Goal: Book appointment/travel/reservation

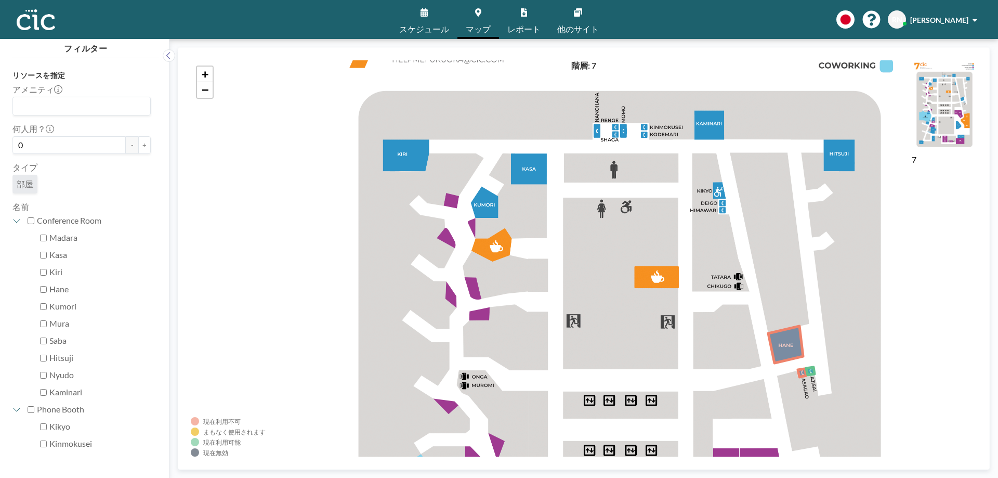
drag, startPoint x: 538, startPoint y: 132, endPoint x: 545, endPoint y: 334, distance: 202.4
click at [545, 334] on div "+ −" at bounding box center [584, 258] width 786 height 396
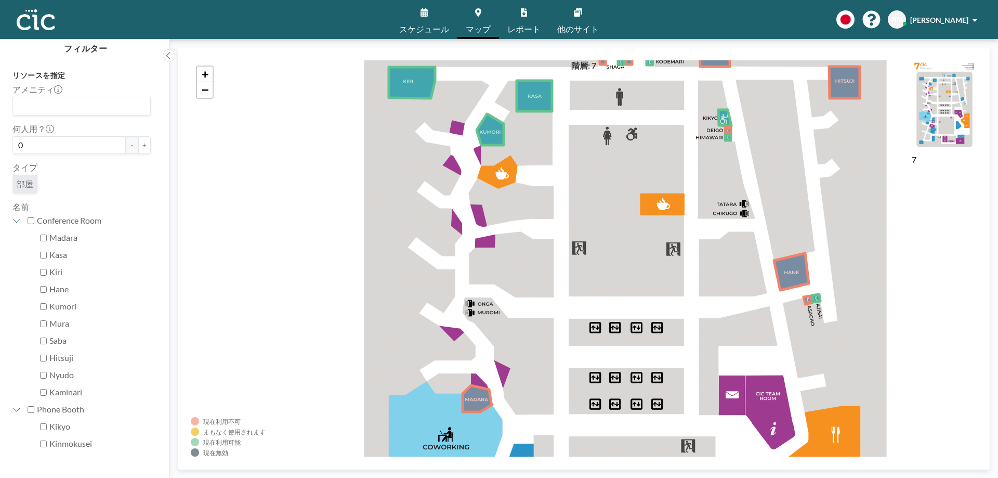
drag, startPoint x: 583, startPoint y: 219, endPoint x: 589, endPoint y: 147, distance: 73.0
click at [589, 147] on div "+ −" at bounding box center [584, 258] width 786 height 396
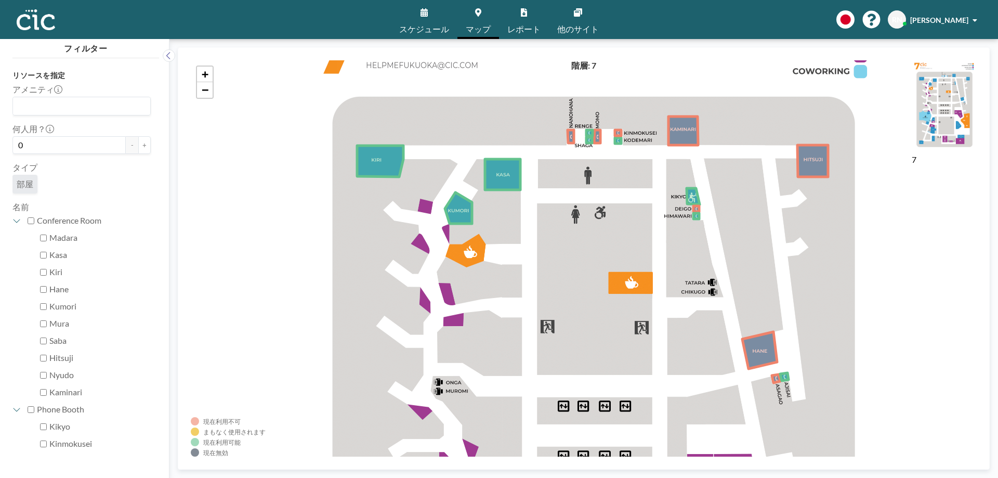
drag, startPoint x: 582, startPoint y: 155, endPoint x: 550, endPoint y: 237, distance: 87.3
click at [550, 237] on div "+ −" at bounding box center [584, 258] width 786 height 396
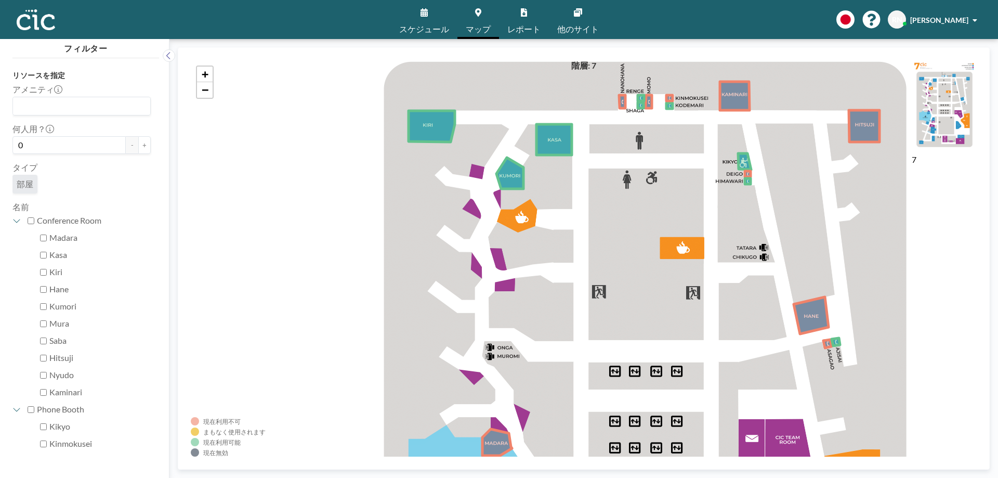
drag, startPoint x: 540, startPoint y: 296, endPoint x: 592, endPoint y: 259, distance: 64.1
click at [592, 259] on div "+ −" at bounding box center [584, 258] width 786 height 396
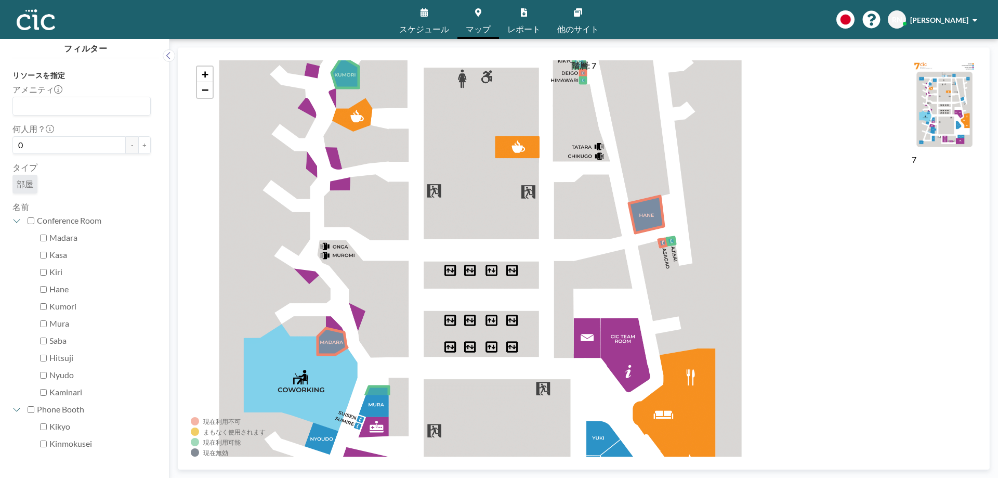
drag, startPoint x: 620, startPoint y: 194, endPoint x: 473, endPoint y: 94, distance: 178.4
click at [473, 94] on div "+ −" at bounding box center [584, 258] width 786 height 396
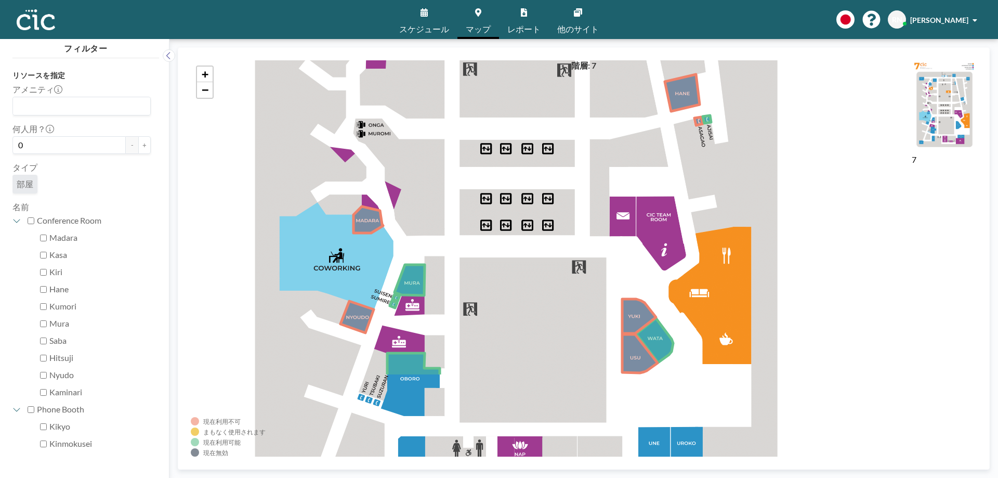
drag, startPoint x: 530, startPoint y: 297, endPoint x: 501, endPoint y: 175, distance: 125.1
click at [501, 175] on div "+ −" at bounding box center [584, 258] width 786 height 396
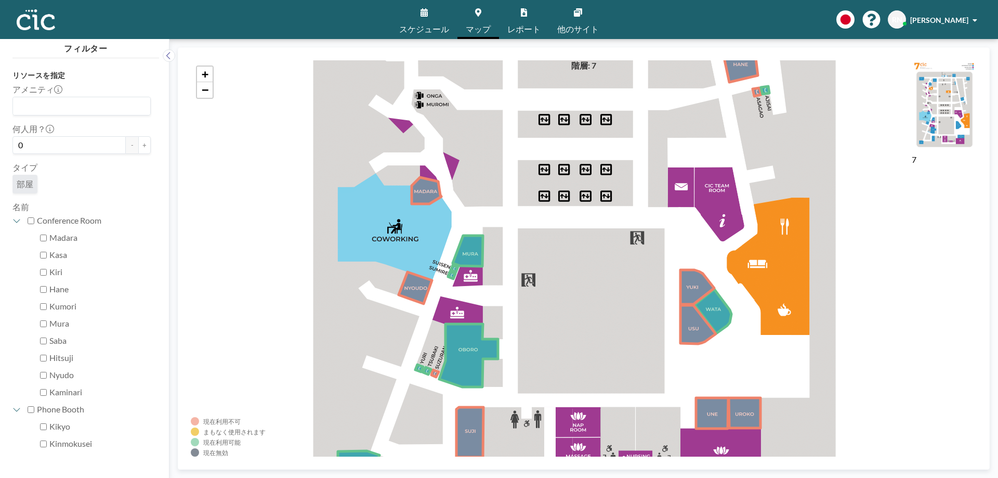
drag, startPoint x: 526, startPoint y: 281, endPoint x: 555, endPoint y: 252, distance: 41.2
click at [555, 252] on div "+ −" at bounding box center [584, 258] width 786 height 396
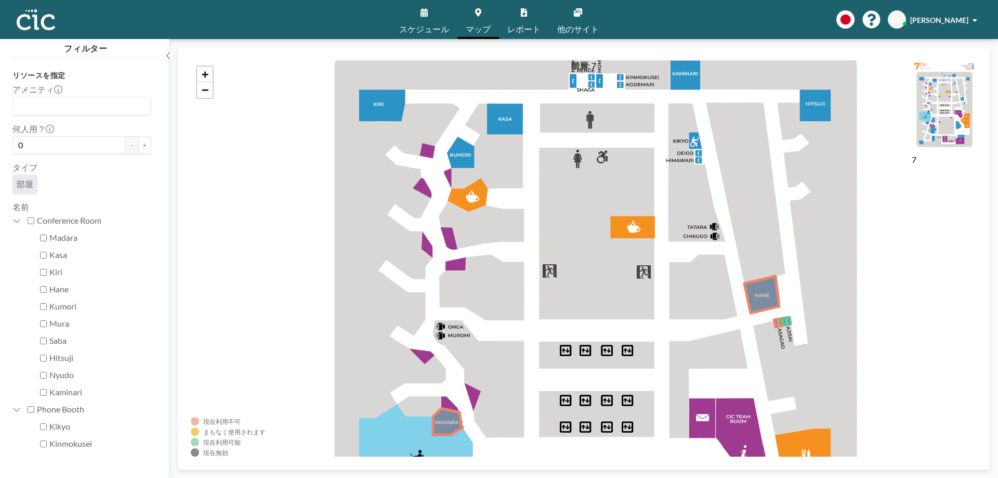
drag, startPoint x: 555, startPoint y: 252, endPoint x: 576, endPoint y: 483, distance: 231.8
click at [576, 477] on html "スケジュール マップ レポート 他のサイト English Polski 日本語 Española RN Reo Nakamura フィルター リソースを指定…" at bounding box center [499, 239] width 998 height 478
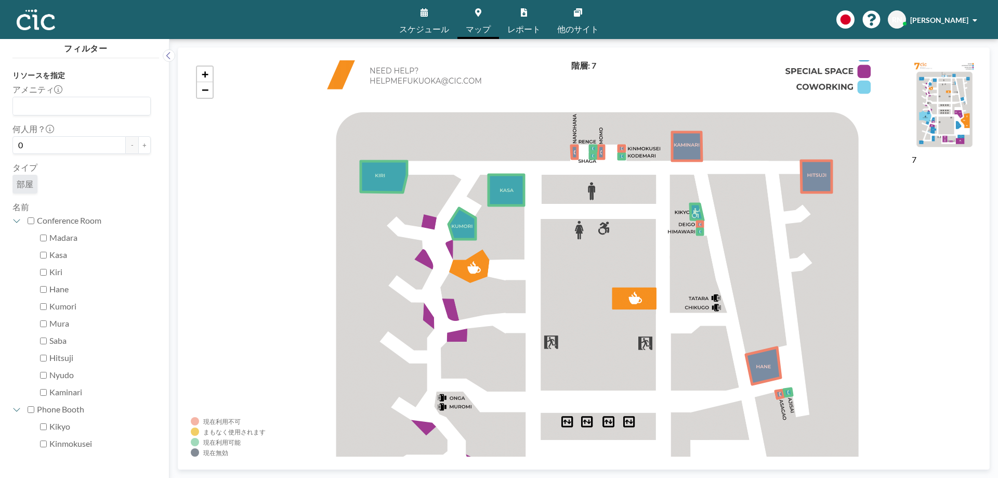
drag, startPoint x: 565, startPoint y: 299, endPoint x: 570, endPoint y: 410, distance: 111.4
click at [570, 410] on div "+ −" at bounding box center [584, 258] width 786 height 396
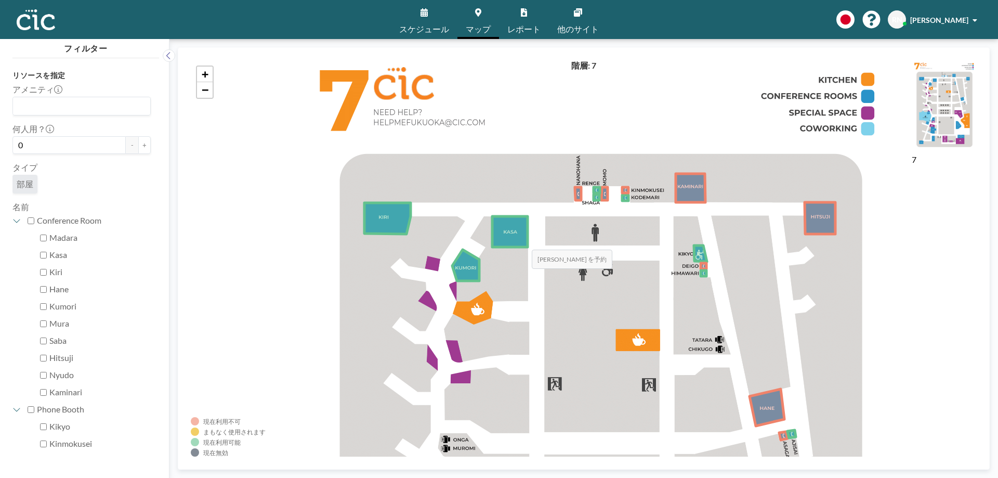
click at [522, 239] on icon at bounding box center [509, 231] width 35 height 31
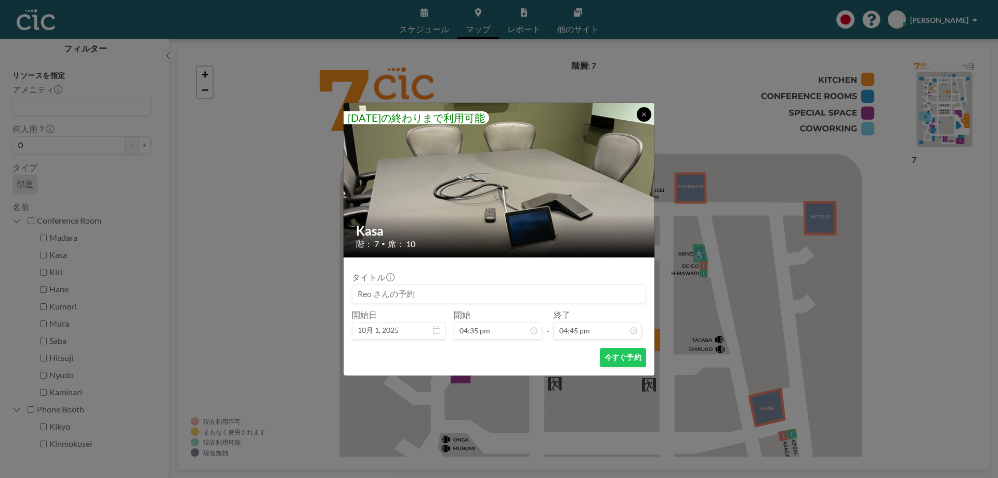
click at [639, 116] on button at bounding box center [644, 114] width 15 height 15
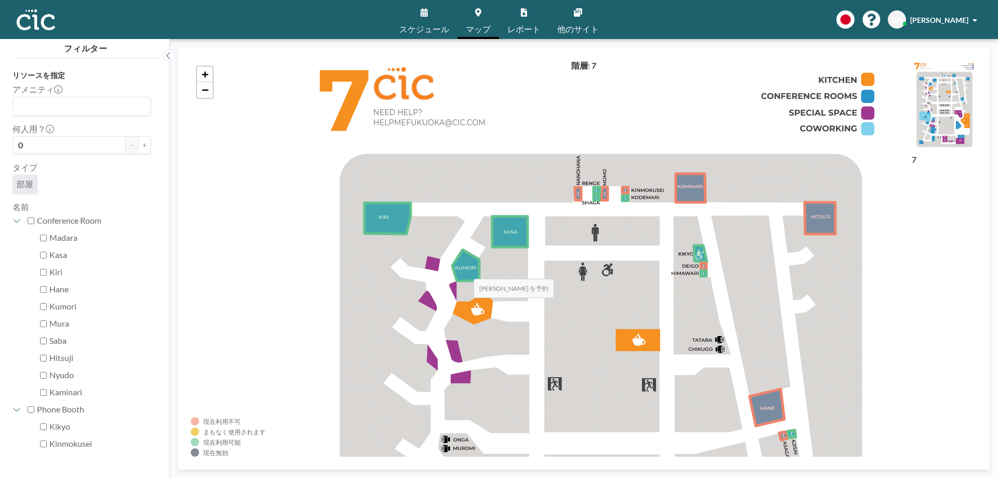
click at [463, 268] on icon at bounding box center [465, 265] width 27 height 31
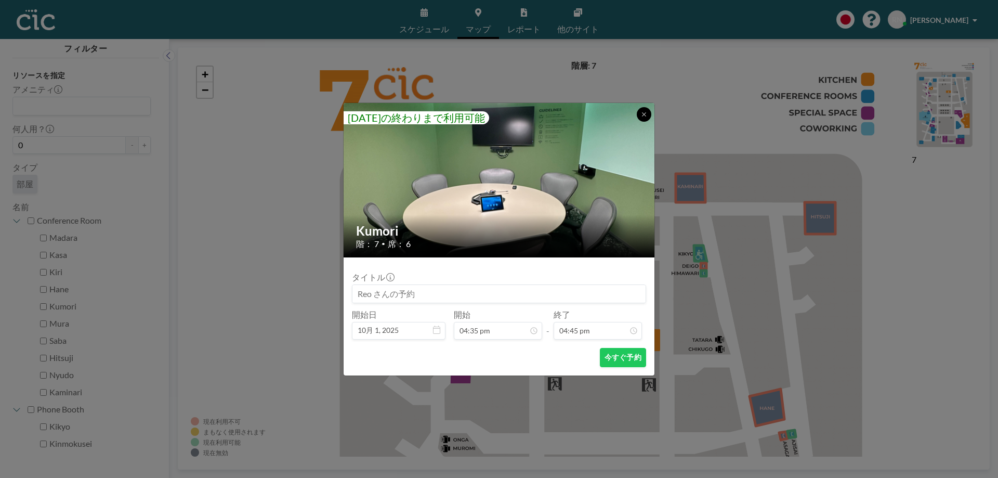
click at [648, 110] on button at bounding box center [644, 114] width 15 height 15
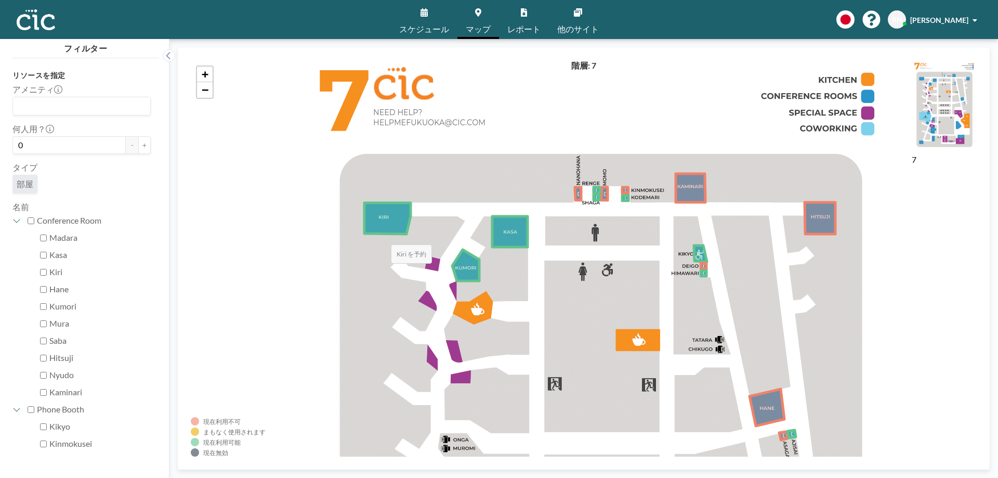
click at [381, 233] on icon at bounding box center [387, 218] width 46 height 31
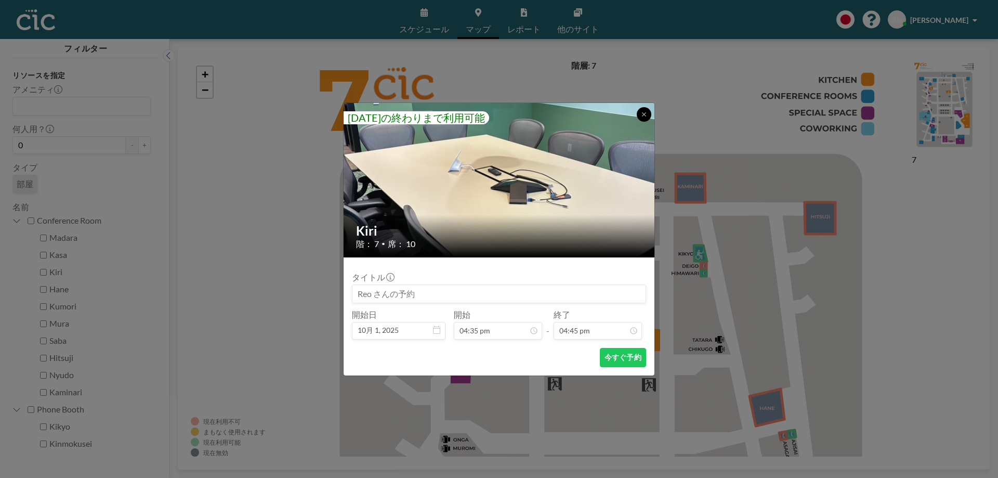
click at [641, 112] on icon at bounding box center [644, 114] width 6 height 6
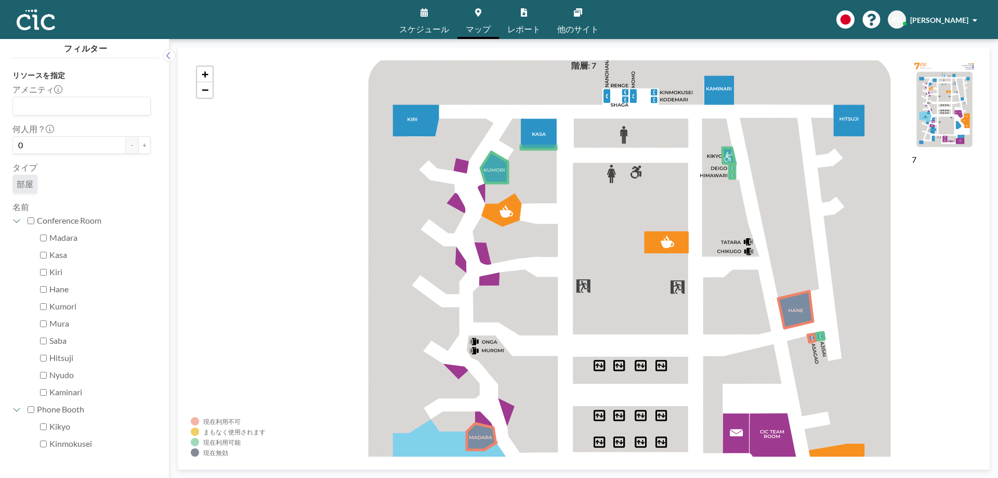
drag, startPoint x: 495, startPoint y: 183, endPoint x: 497, endPoint y: 306, distance: 123.8
click at [497, 306] on div "+ −" at bounding box center [584, 258] width 786 height 396
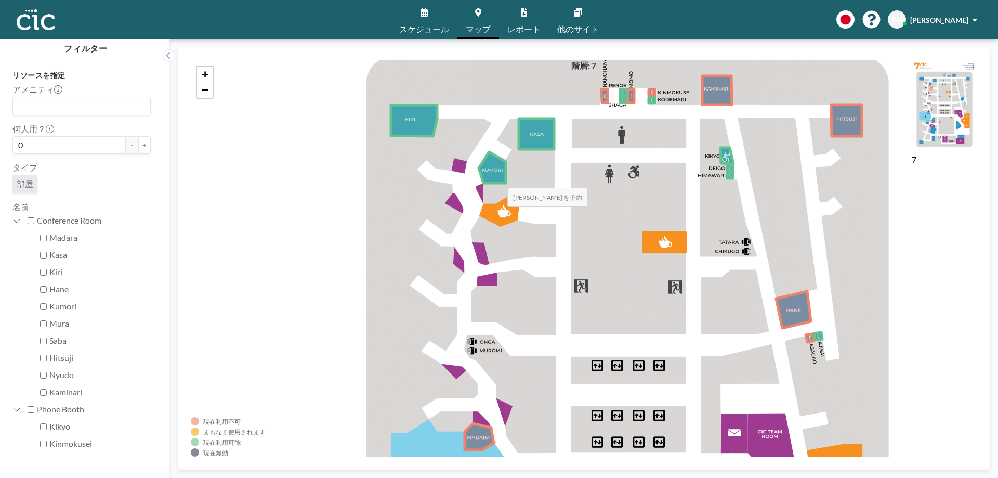
click at [497, 177] on icon at bounding box center [492, 167] width 27 height 31
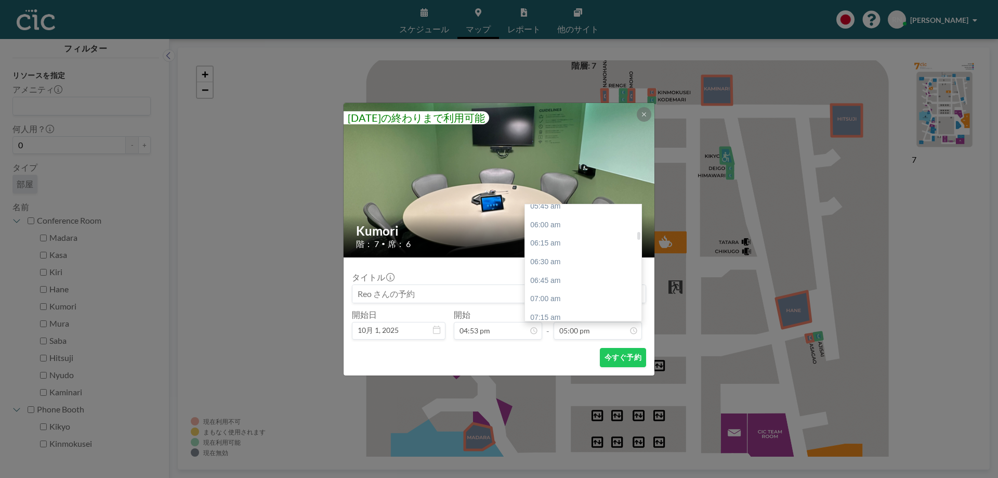
scroll to position [422, 0]
click at [560, 254] on div "06:15 am" at bounding box center [586, 253] width 122 height 19
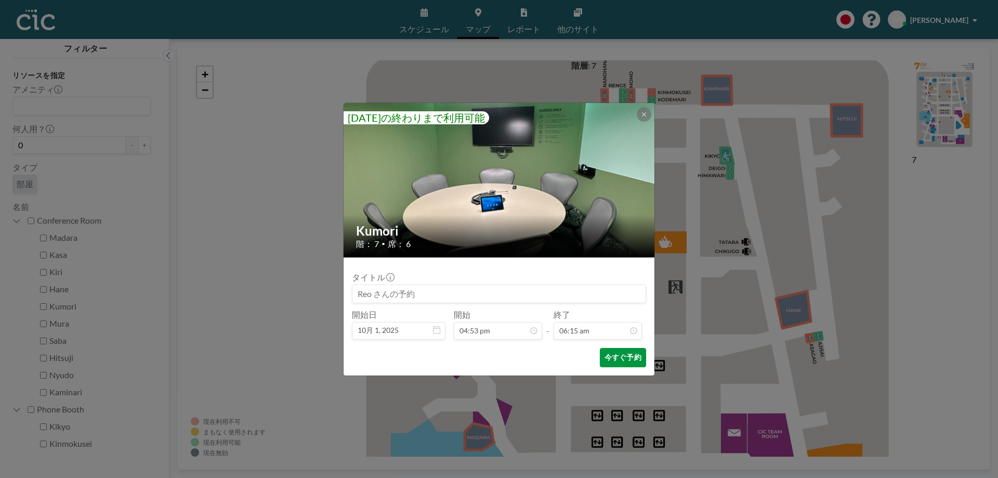
scroll to position [463, 0]
click at [622, 356] on button "今すぐ予約" at bounding box center [623, 357] width 46 height 19
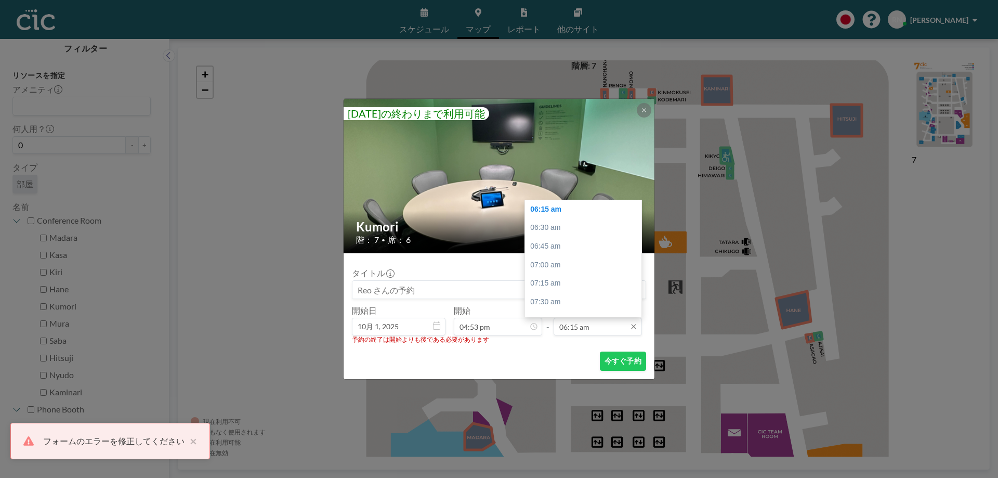
click at [611, 334] on input "06:15 am" at bounding box center [598, 327] width 88 height 18
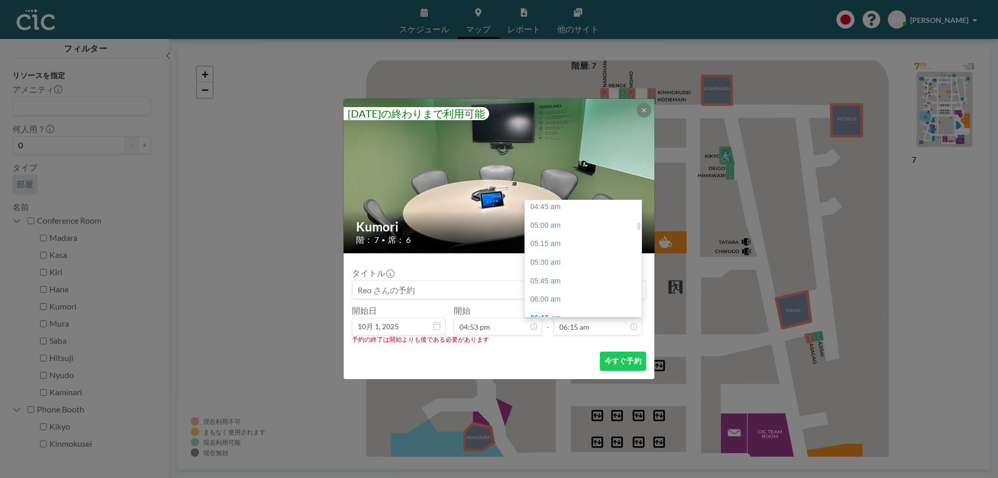
scroll to position [355, 0]
click at [576, 296] on div "06:00 am" at bounding box center [586, 298] width 122 height 19
type input "06:00 am"
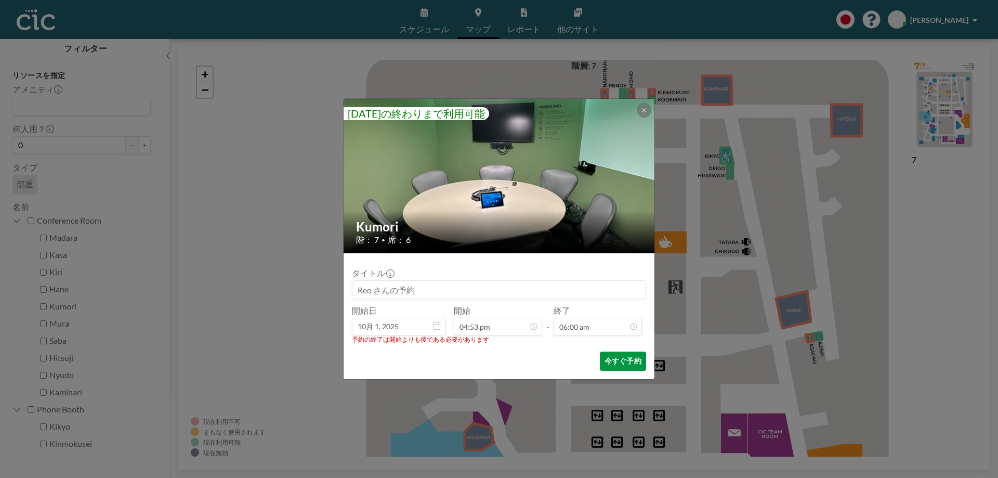
scroll to position [444, 0]
click at [605, 364] on button "今すぐ予約" at bounding box center [623, 360] width 46 height 19
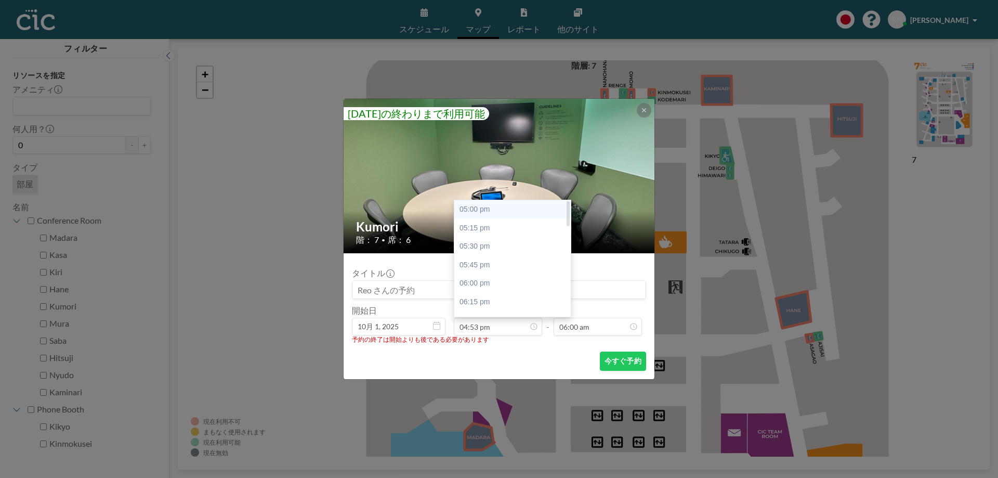
click at [491, 208] on div "05:00 pm" at bounding box center [515, 209] width 122 height 19
type input "05:00 pm"
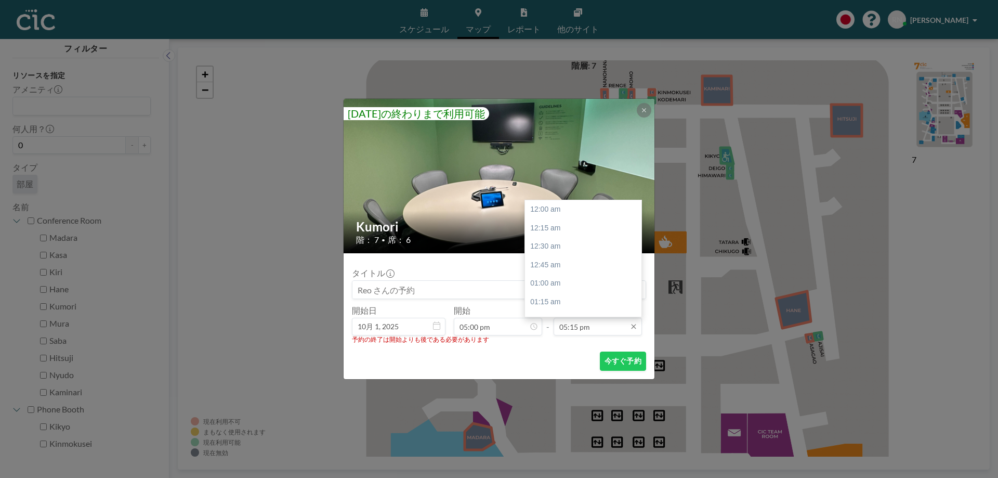
scroll to position [1277, 0]
click at [555, 267] on div "06:00 pm" at bounding box center [586, 265] width 122 height 19
type input "06:00 pm"
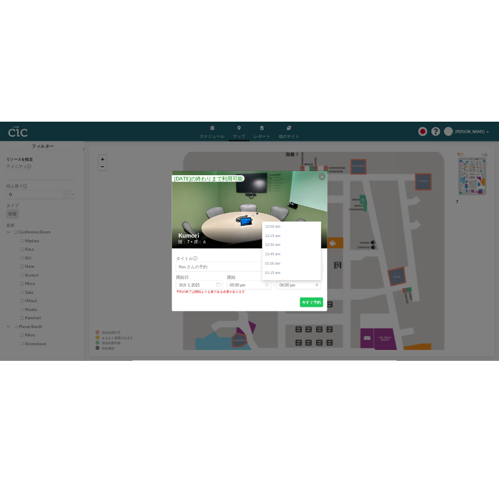
scroll to position [1333, 0]
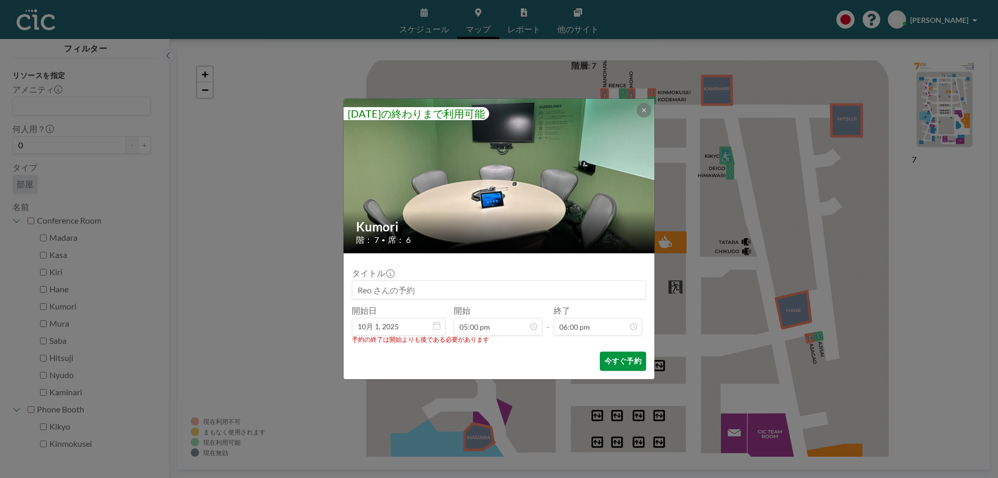
click at [620, 360] on button "今すぐ予約" at bounding box center [623, 360] width 46 height 19
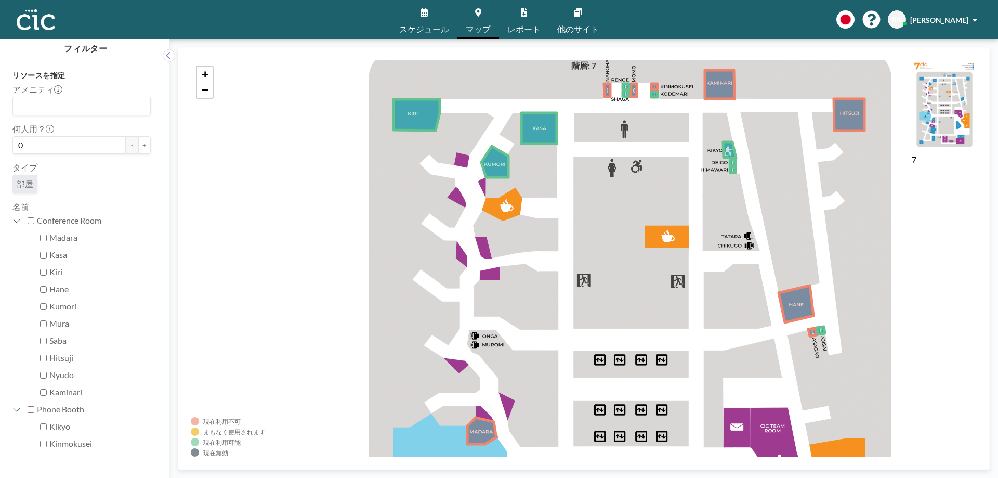
drag, startPoint x: 544, startPoint y: 311, endPoint x: 546, endPoint y: 306, distance: 6.3
click at [546, 306] on div "+ −" at bounding box center [584, 258] width 786 height 396
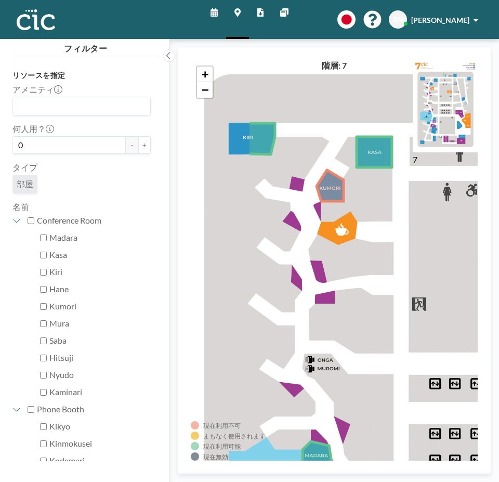
drag, startPoint x: 278, startPoint y: 92, endPoint x: 363, endPoint y: 114, distance: 88.5
click at [363, 114] on div "+ −" at bounding box center [334, 260] width 287 height 400
click at [329, 198] on icon at bounding box center [330, 185] width 27 height 31
click at [342, 212] on div "+ −" at bounding box center [334, 260] width 287 height 400
click at [334, 190] on icon at bounding box center [330, 185] width 27 height 31
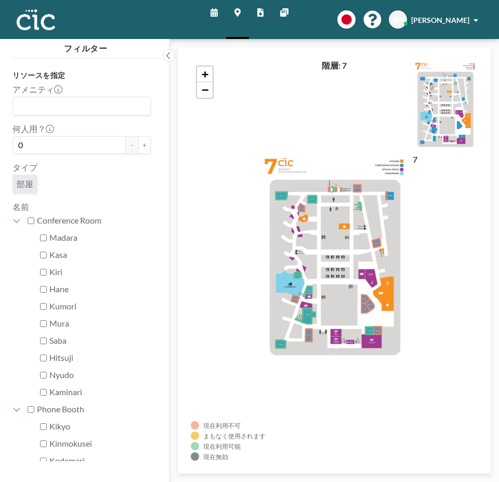
click at [362, 229] on div "+ −" at bounding box center [334, 260] width 287 height 400
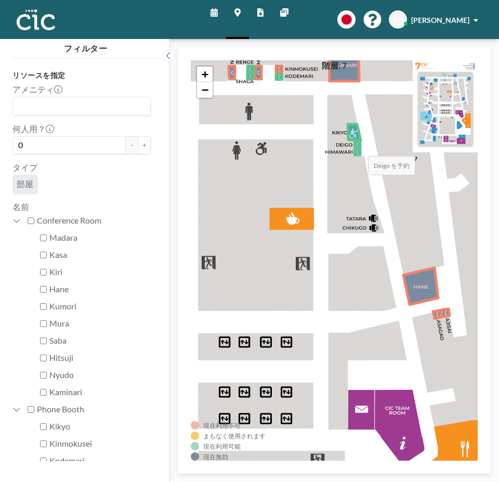
click at [358, 146] on icon at bounding box center [358, 145] width 6 height 6
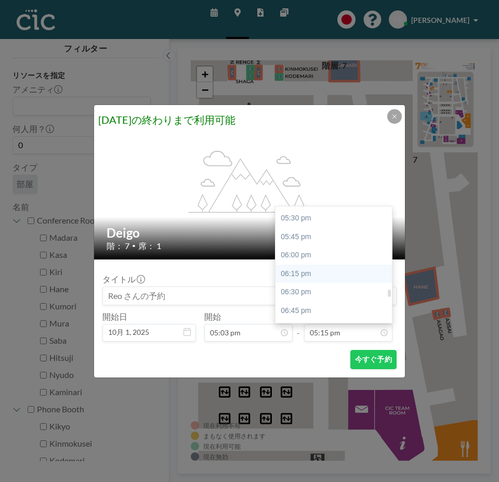
scroll to position [1294, 0]
click at [315, 255] on div "06:00 pm" at bounding box center [337, 253] width 122 height 19
type input "06:00 pm"
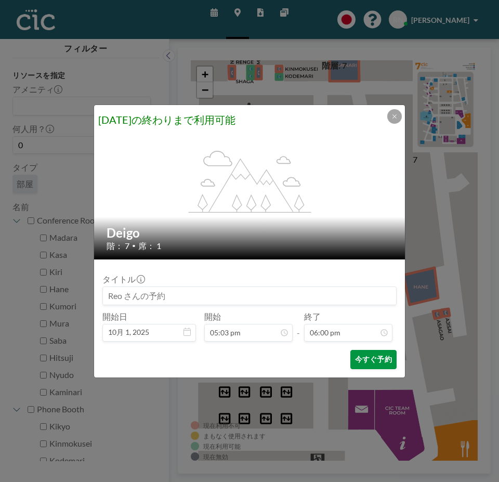
scroll to position [1333, 0]
click at [366, 354] on button "今すぐ予約" at bounding box center [373, 359] width 46 height 19
